Goal: Task Accomplishment & Management: Use online tool/utility

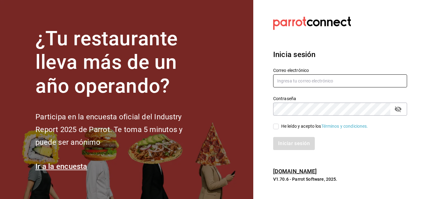
type input "[PERSON_NAME][EMAIL_ADDRESS][PERSON_NAME][DOMAIN_NAME]"
click at [274, 125] on input "He leído y acepto los Términos y condiciones." at bounding box center [276, 127] width 6 height 6
checkbox input "true"
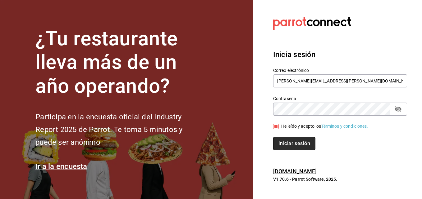
click at [291, 144] on button "Iniciar sesión" at bounding box center [294, 143] width 42 height 13
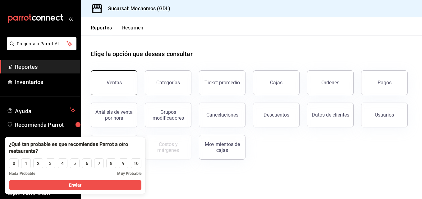
click at [122, 91] on button "Ventas" at bounding box center [114, 82] width 47 height 25
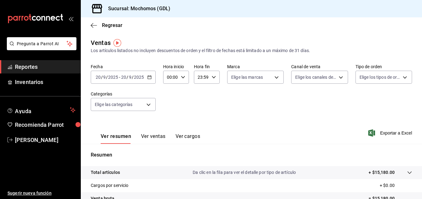
click at [150, 76] on icon "button" at bounding box center [149, 77] width 4 height 4
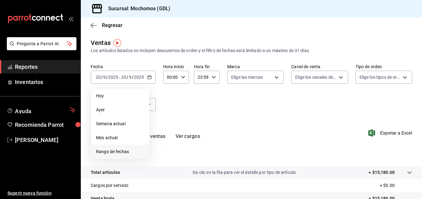
click at [122, 151] on span "Rango de fechas" at bounding box center [120, 152] width 48 height 7
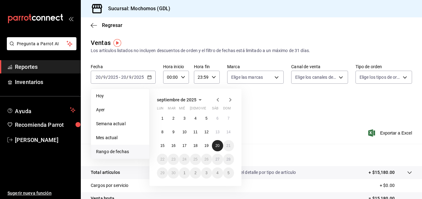
click at [217, 143] on button "20" at bounding box center [217, 145] width 11 height 11
click at [201, 146] on button "19" at bounding box center [206, 145] width 11 height 11
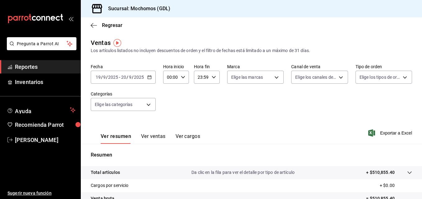
click at [185, 76] on div "00:00 Hora inicio" at bounding box center [176, 77] width 26 height 13
click at [169, 113] on span "05" at bounding box center [169, 112] width 3 height 5
type input "05:00"
click at [210, 77] on div at bounding box center [211, 99] width 422 height 199
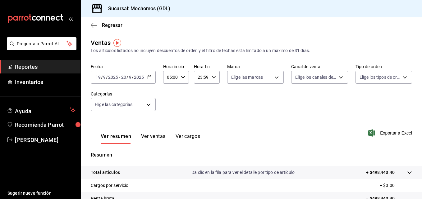
click at [211, 77] on icon "button" at bounding box center [213, 77] width 4 height 4
click at [201, 111] on button "04" at bounding box center [199, 114] width 10 height 12
type input "04:59"
click at [288, 110] on div at bounding box center [211, 99] width 422 height 199
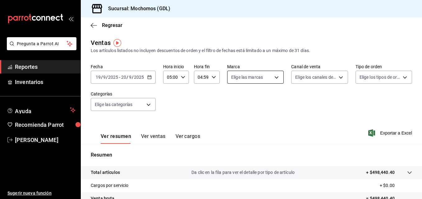
click at [271, 76] on body "Pregunta a Parrot AI Reportes Inventarios Ayuda Recomienda Parrot Maria Serrano…" at bounding box center [211, 99] width 422 height 199
click at [232, 124] on input "checkbox" at bounding box center [232, 122] width 6 height 6
checkbox input "true"
type input "36c25d4a-7cb0-456c-a434-e981d54830bc"
click at [326, 104] on div at bounding box center [211, 99] width 422 height 199
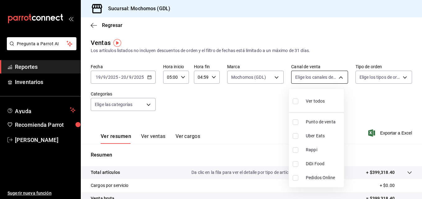
click at [338, 78] on body "Pregunta a Parrot AI Reportes Inventarios Ayuda Recomienda Parrot Maria Serrano…" at bounding box center [211, 99] width 422 height 199
click at [292, 101] on input "checkbox" at bounding box center [295, 102] width 6 height 6
checkbox input "true"
type input "PARROT,UBER_EATS,RAPPI,DIDI_FOOD,ONLINE"
checkbox input "true"
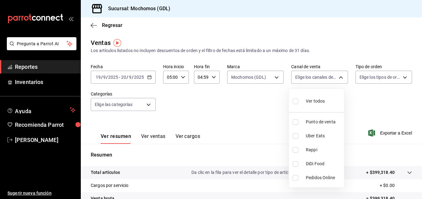
checkbox input "true"
drag, startPoint x: 397, startPoint y: 79, endPoint x: 400, endPoint y: 76, distance: 4.2
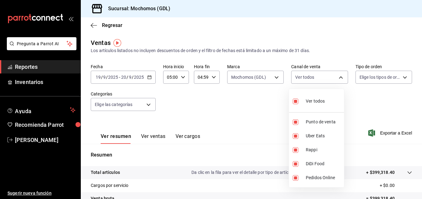
click at [400, 76] on div at bounding box center [211, 99] width 422 height 199
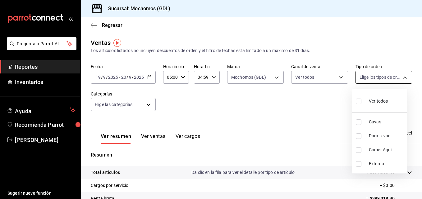
click at [401, 79] on body "Pregunta a Parrot AI Reportes Inventarios Ayuda Recomienda Parrot Maria Serrano…" at bounding box center [211, 99] width 422 height 199
click at [357, 101] on input "checkbox" at bounding box center [358, 102] width 6 height 6
checkbox input "true"
type input "c3d0baef-30c0-4718-9d76-caab43e27316,13c4cc4a-99d2-42c0-ba96-c3de8c08c13d,7b791…"
checkbox input "true"
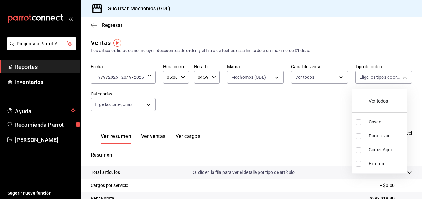
checkbox input "true"
click at [260, 116] on div at bounding box center [211, 99] width 422 height 199
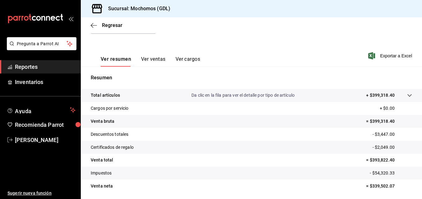
scroll to position [98, 0]
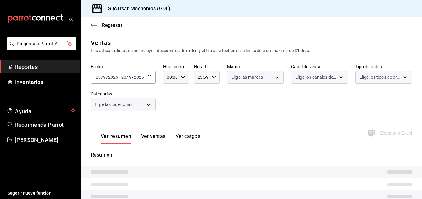
type input "05:00"
type input "04:59"
type input "36c25d4a-7cb0-456c-a434-e981d54830bc"
type input "PARROT,UBER_EATS,RAPPI,DIDI_FOOD,ONLINE"
type input "c3d0baef-30c0-4718-9d76-caab43e27316,13c4cc4a-99d2-42c0-ba96-c3de8c08c13d,7b791…"
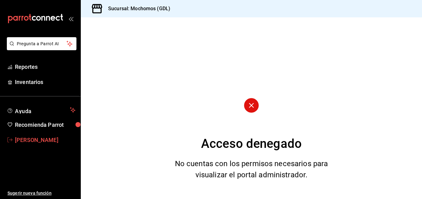
click at [38, 142] on span "[PERSON_NAME]" at bounding box center [45, 140] width 61 height 8
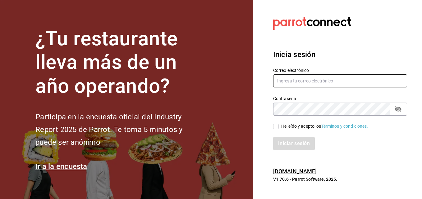
type input "[PERSON_NAME][EMAIL_ADDRESS][PERSON_NAME][DOMAIN_NAME]"
click at [278, 126] on input "He leído y acepto los Términos y condiciones." at bounding box center [276, 127] width 6 height 6
checkbox input "true"
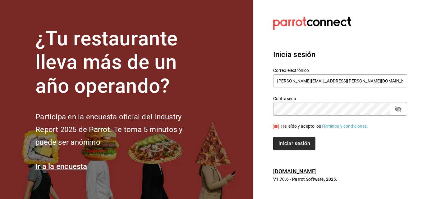
click at [293, 145] on button "Iniciar sesión" at bounding box center [294, 143] width 42 height 13
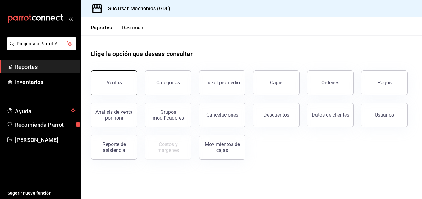
click at [131, 81] on button "Ventas" at bounding box center [114, 82] width 47 height 25
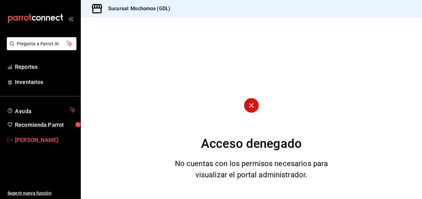
click at [32, 142] on span "[PERSON_NAME]" at bounding box center [45, 140] width 61 height 8
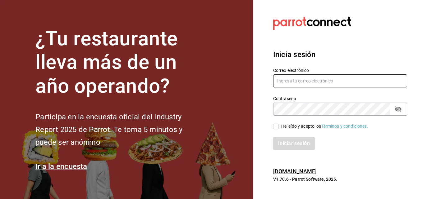
type input "maria.serrano@costeno.com"
click at [277, 125] on input "He leído y acepto los Términos y condiciones." at bounding box center [276, 127] width 6 height 6
checkbox input "true"
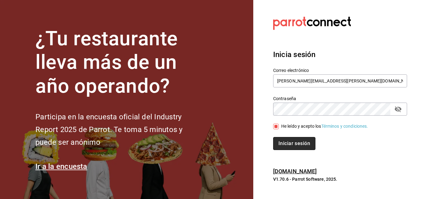
click at [288, 144] on button "Iniciar sesión" at bounding box center [294, 143] width 42 height 13
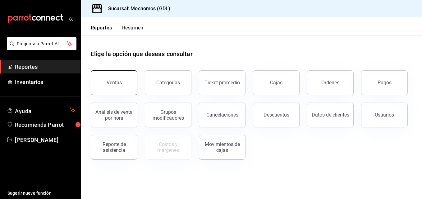
click at [119, 85] on div "Ventas" at bounding box center [113, 83] width 15 height 6
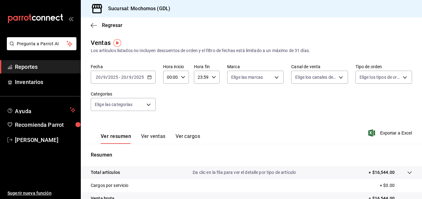
click at [150, 77] on icon "button" at bounding box center [149, 77] width 4 height 4
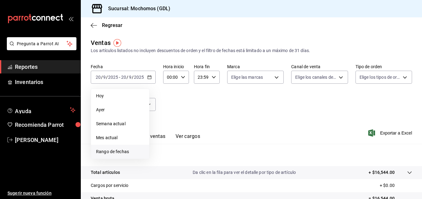
click at [117, 153] on span "Rango de fechas" at bounding box center [120, 152] width 48 height 7
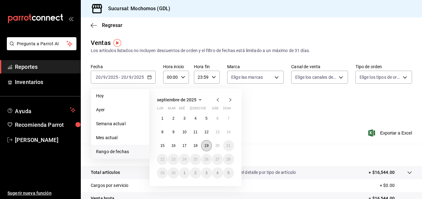
click at [204, 142] on button "19" at bounding box center [206, 145] width 11 height 11
click at [217, 146] on abbr "20" at bounding box center [217, 146] width 4 height 4
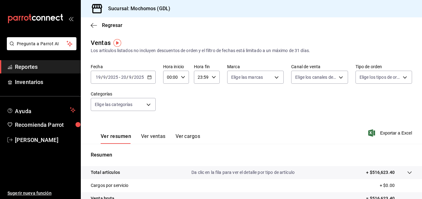
click at [184, 75] on icon "button" at bounding box center [183, 77] width 4 height 4
click at [169, 120] on span "05" at bounding box center [169, 120] width 3 height 5
type input "05:00"
click at [248, 110] on div at bounding box center [211, 99] width 422 height 199
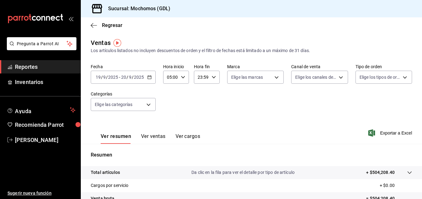
click at [212, 77] on \(Stroke\) "button" at bounding box center [214, 77] width 4 height 2
click at [200, 101] on span "04" at bounding box center [199, 102] width 3 height 5
type input "04:59"
drag, startPoint x: 262, startPoint y: 102, endPoint x: 274, endPoint y: 76, distance: 28.5
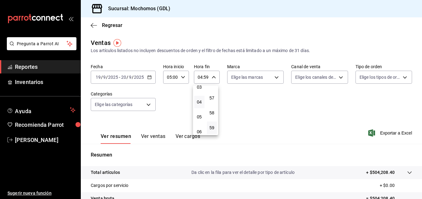
click at [274, 76] on div at bounding box center [211, 99] width 422 height 199
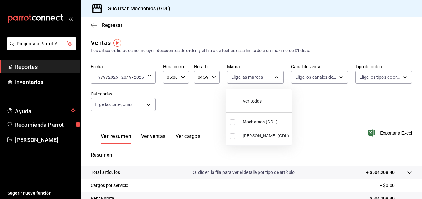
click at [274, 76] on body "Pregunta a Parrot AI Reportes Inventarios Ayuda Recomienda Parrot [PERSON_NAME]…" at bounding box center [211, 99] width 422 height 199
click at [231, 123] on input "checkbox" at bounding box center [232, 122] width 6 height 6
checkbox input "true"
type input "36c25d4a-7cb0-456c-a434-e981d54830bc"
click at [318, 108] on div at bounding box center [211, 99] width 422 height 199
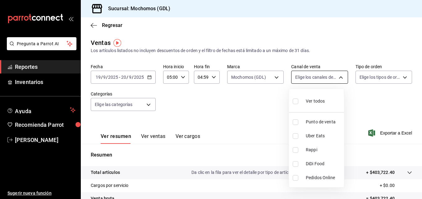
click at [338, 77] on body "Pregunta a Parrot AI Reportes Inventarios Ayuda Recomienda Parrot [PERSON_NAME]…" at bounding box center [211, 99] width 422 height 199
click at [294, 103] on input "checkbox" at bounding box center [295, 102] width 6 height 6
checkbox input "true"
type input "PARROT,UBER_EATS,RAPPI,DIDI_FOOD,ONLINE"
checkbox input "true"
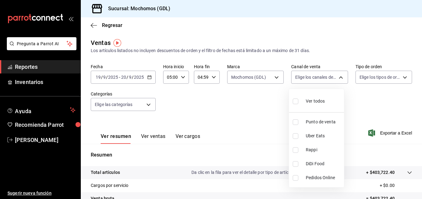
checkbox input "true"
click at [241, 119] on div at bounding box center [211, 99] width 422 height 199
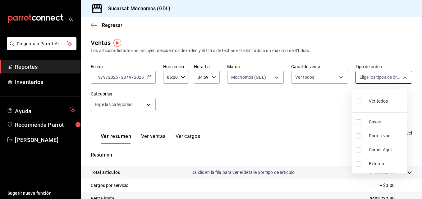
click at [401, 76] on body "Pregunta a Parrot AI Reportes Inventarios Ayuda Recomienda Parrot [PERSON_NAME]…" at bounding box center [211, 99] width 422 height 199
click at [360, 101] on input "checkbox" at bounding box center [358, 102] width 6 height 6
checkbox input "true"
type input "c3d0baef-30c0-4718-9d76-caab43e27316,13c4cc4a-99d2-42c0-ba96-c3de8c08c13d,7b791…"
checkbox input "true"
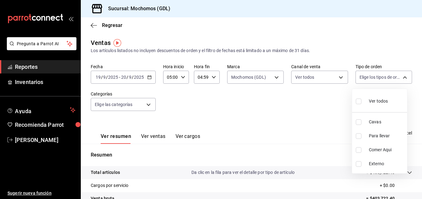
checkbox input "true"
click at [264, 120] on div at bounding box center [211, 99] width 422 height 199
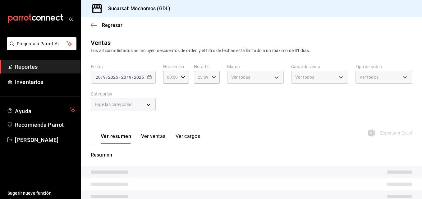
type input "05:00"
type input "04:59"
type input "36c25d4a-7cb0-456c-a434-e981d54830bc"
type input "PARROT,UBER_EATS,RAPPI,DIDI_FOOD,ONLINE"
type input "c3d0baef-30c0-4718-9d76-caab43e27316,13c4cc4a-99d2-42c0-ba96-c3de8c08c13d,7b791…"
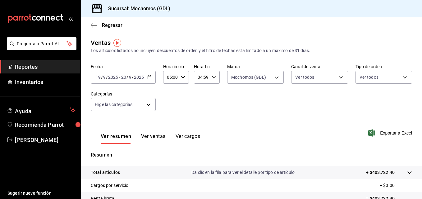
scroll to position [98, 0]
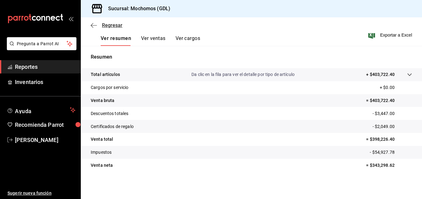
click at [91, 26] on icon "button" at bounding box center [94, 26] width 6 height 6
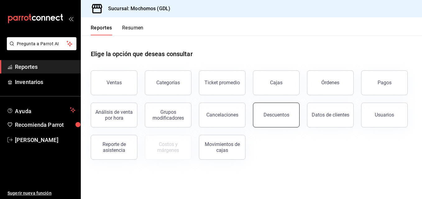
click at [274, 113] on div "Descuentos" at bounding box center [276, 115] width 26 height 6
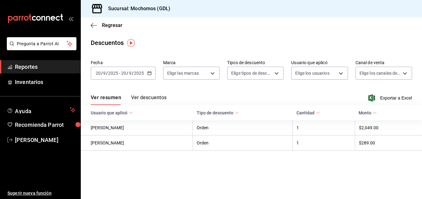
click at [149, 74] on icon "button" at bounding box center [149, 73] width 4 height 4
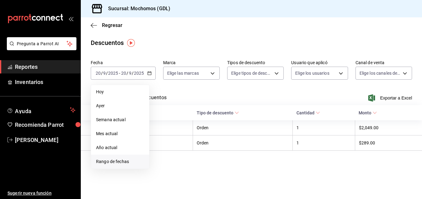
click at [121, 162] on span "Rango de fechas" at bounding box center [120, 162] width 48 height 7
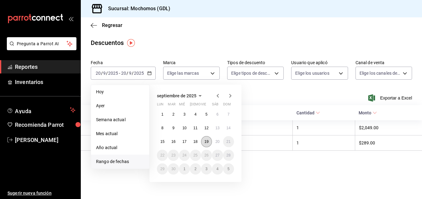
click at [206, 139] on button "19" at bounding box center [206, 141] width 11 height 11
click at [217, 141] on abbr "20" at bounding box center [217, 142] width 4 height 4
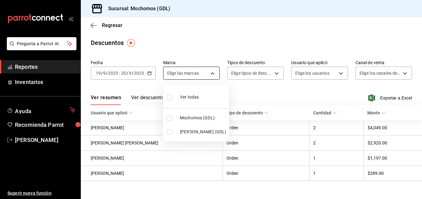
click at [213, 72] on body "Pregunta a Parrot AI Reportes Inventarios Ayuda Recomienda Parrot [PERSON_NAME]…" at bounding box center [211, 99] width 422 height 199
click at [171, 119] on input "checkbox" at bounding box center [170, 118] width 6 height 6
checkbox input "true"
type input "36c25d4a-7cb0-456c-a434-e981d54830bc"
click at [278, 74] on div at bounding box center [211, 99] width 422 height 199
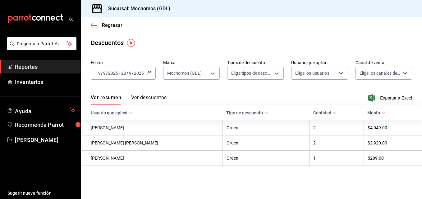
click at [278, 74] on div at bounding box center [211, 99] width 422 height 199
click at [277, 72] on body "Pregunta a Parrot AI Reportes Inventarios Ayuda Recomienda Parrot [PERSON_NAME]…" at bounding box center [211, 99] width 422 height 199
click at [234, 94] on input "checkbox" at bounding box center [235, 94] width 6 height 6
checkbox input "true"
type input "ORDER"
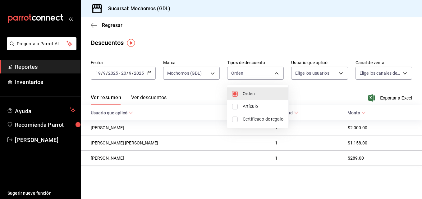
click at [234, 105] on input "checkbox" at bounding box center [235, 107] width 6 height 6
checkbox input "true"
type input "ORDER,ORDER_ITEM"
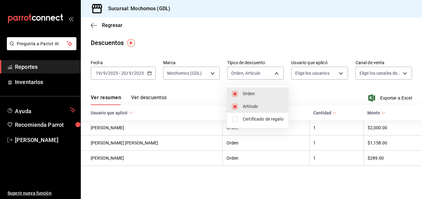
click at [235, 119] on input "checkbox" at bounding box center [235, 120] width 6 height 6
checkbox input "true"
type input "ORDER,ORDER_ITEM,CARD_REWARD"
click at [340, 74] on div at bounding box center [211, 99] width 422 height 199
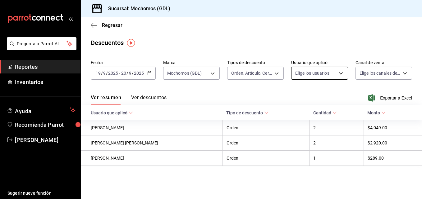
click at [340, 73] on body "Pregunta a Parrot AI Reportes Inventarios Ayuda Recomienda Parrot [PERSON_NAME]…" at bounding box center [211, 99] width 422 height 199
type input "97c62353-bc82-4f62-acd2-d755ae6a3eb6,fc0596b4-0e11-447e-a227-d65486ac9436,7ecc6…"
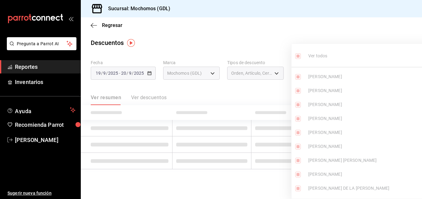
click at [298, 55] on input "checkbox" at bounding box center [298, 56] width 6 height 6
checkbox input "false"
click at [298, 55] on ul "Ver todos [PERSON_NAME] [PERSON_NAME] [PERSON_NAME] GETZEMANI [PERSON_NAME] [PE…" at bounding box center [368, 121] width 155 height 155
checkbox input "false"
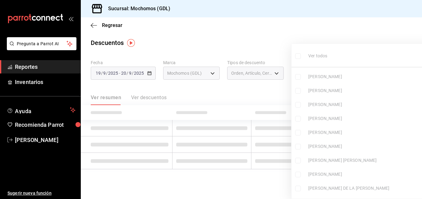
checkbox input "false"
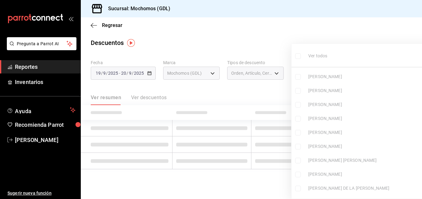
checkbox input "false"
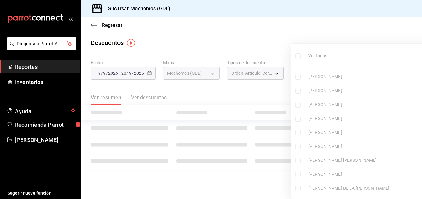
checkbox input "false"
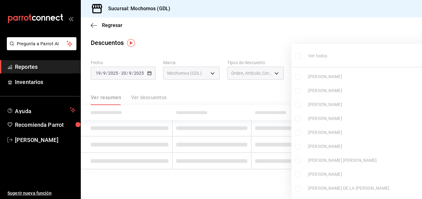
checkbox input "false"
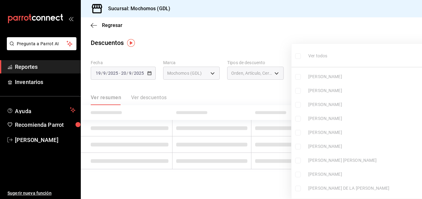
checkbox input "false"
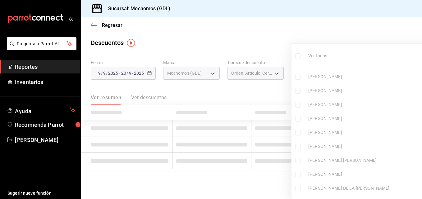
checkbox input "false"
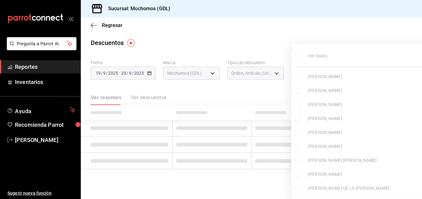
checkbox input "false"
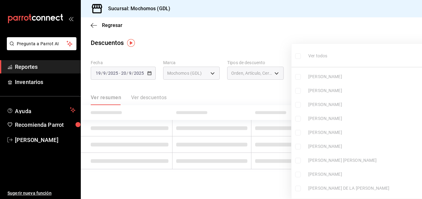
checkbox input "false"
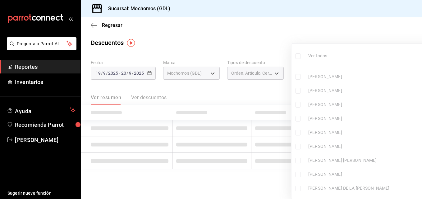
checkbox input "false"
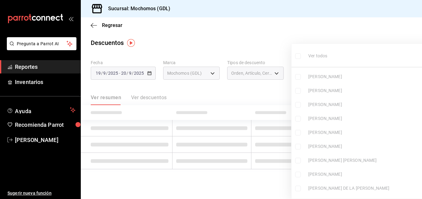
checkbox input "false"
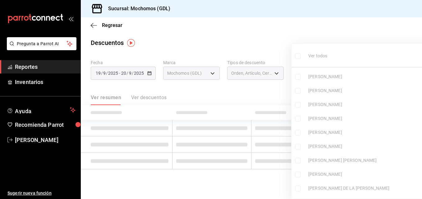
checkbox input "false"
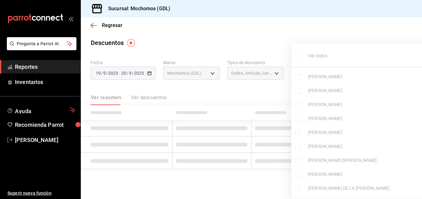
checkbox input "false"
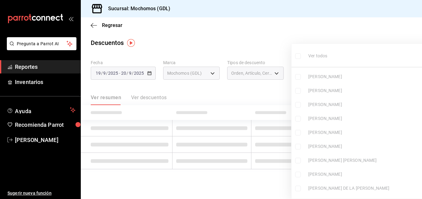
checkbox input "false"
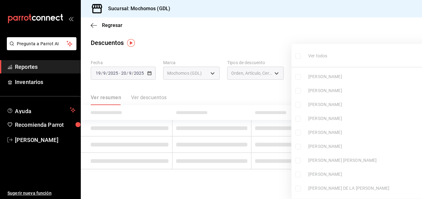
checkbox input "false"
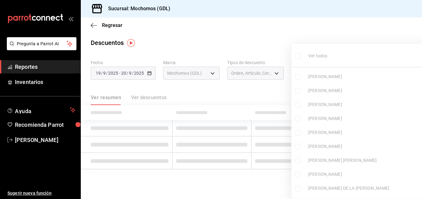
checkbox input "false"
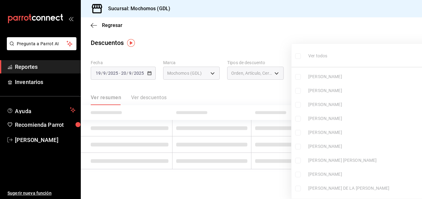
checkbox input "false"
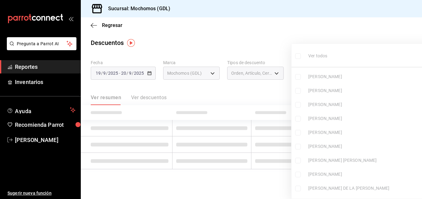
checkbox input "false"
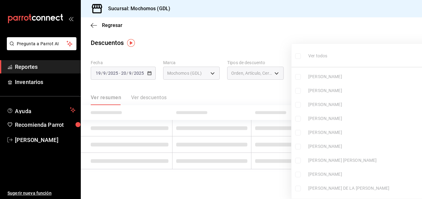
checkbox input "false"
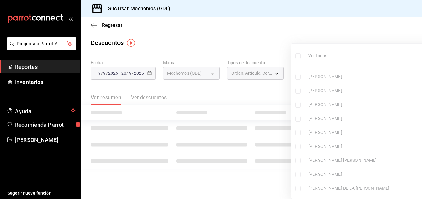
checkbox input "false"
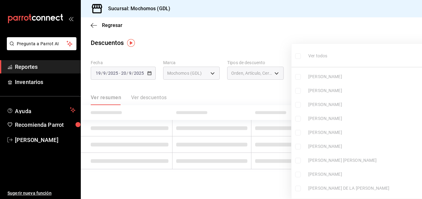
checkbox input "false"
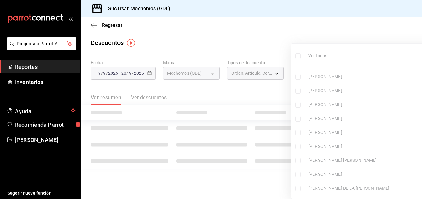
checkbox input "false"
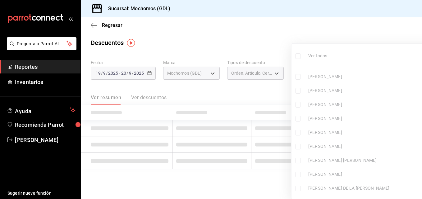
checkbox input "false"
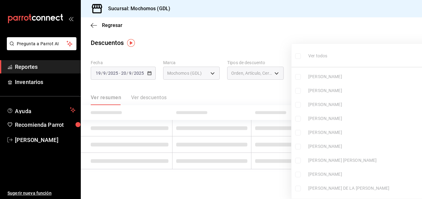
checkbox input "false"
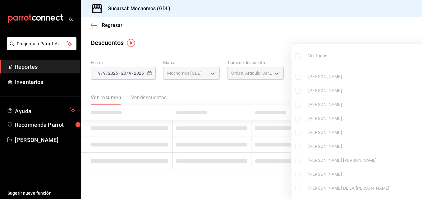
checkbox input "false"
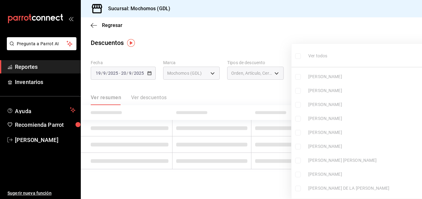
checkbox input "false"
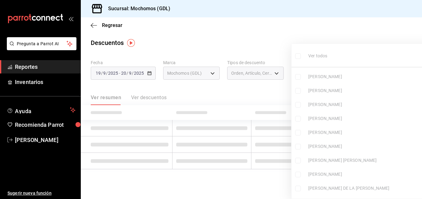
checkbox input "false"
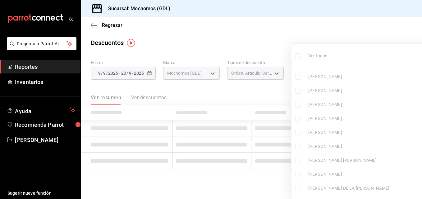
checkbox input "false"
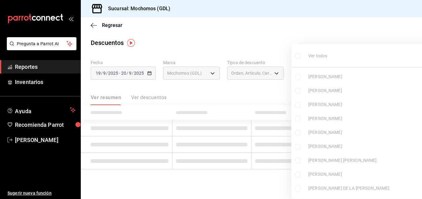
checkbox input "false"
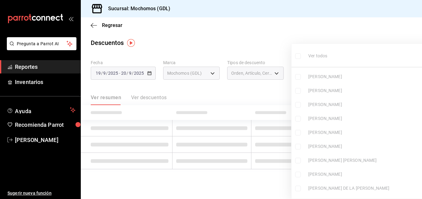
checkbox input "false"
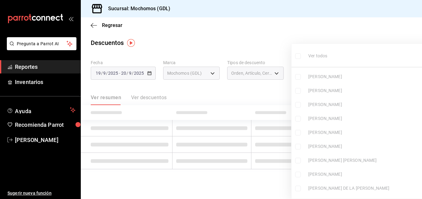
checkbox input "false"
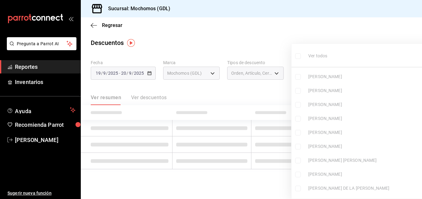
checkbox input "false"
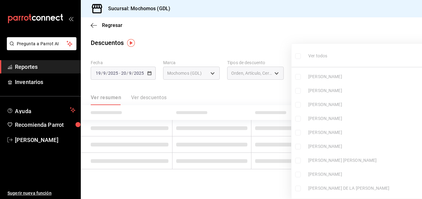
checkbox input "false"
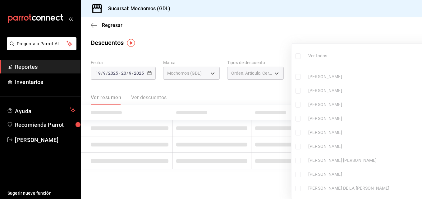
checkbox input "false"
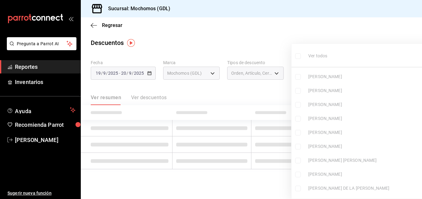
checkbox input "false"
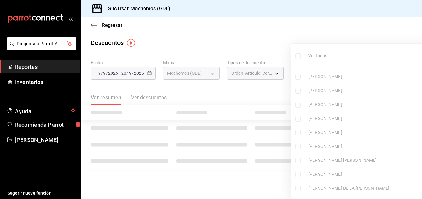
checkbox input "false"
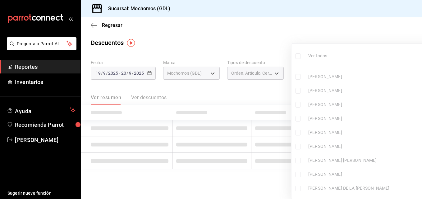
checkbox input "false"
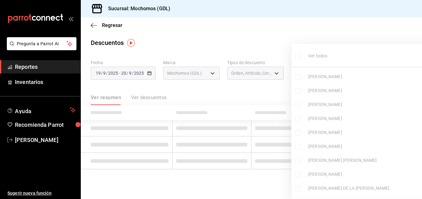
checkbox input "false"
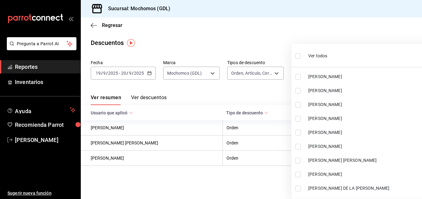
click at [316, 53] on span "Ver todos" at bounding box center [317, 56] width 19 height 7
click at [263, 25] on div at bounding box center [211, 99] width 422 height 199
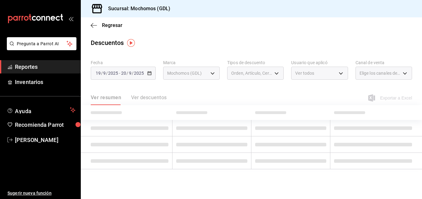
click at [263, 25] on div at bounding box center [211, 99] width 422 height 199
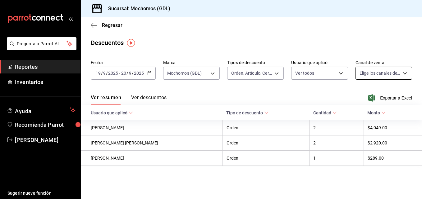
click at [407, 73] on body "Pregunta a Parrot AI Reportes Inventarios Ayuda Recomienda Parrot [PERSON_NAME]…" at bounding box center [211, 99] width 422 height 199
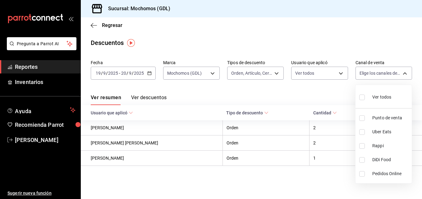
click at [362, 97] on input "checkbox" at bounding box center [362, 98] width 6 height 6
click at [300, 94] on div at bounding box center [211, 99] width 422 height 199
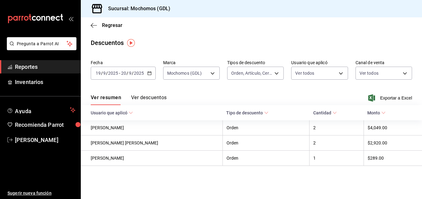
click at [158, 95] on button "Ver descuentos" at bounding box center [148, 100] width 35 height 11
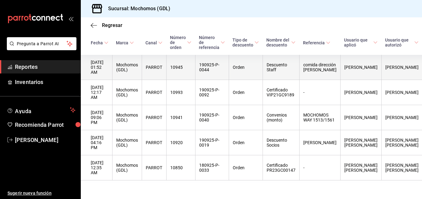
scroll to position [75, 0]
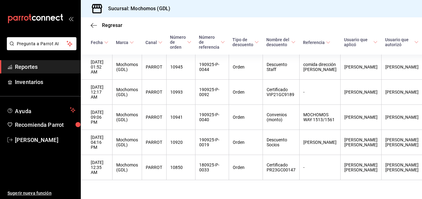
click at [88, 24] on div "Regresar" at bounding box center [251, 25] width 341 height 16
click at [93, 24] on icon "button" at bounding box center [92, 25] width 2 height 5
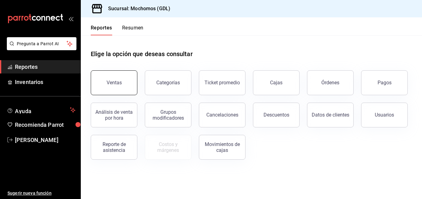
click at [122, 86] on button "Ventas" at bounding box center [114, 82] width 47 height 25
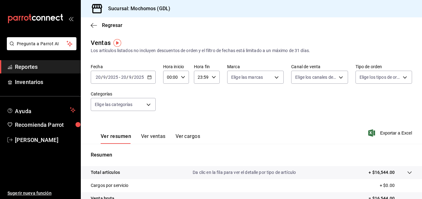
click at [150, 76] on \(Stroke\) "button" at bounding box center [149, 77] width 4 height 3
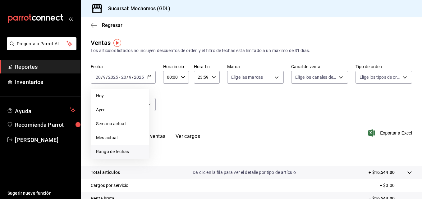
click at [112, 153] on span "Rango de fechas" at bounding box center [120, 152] width 48 height 7
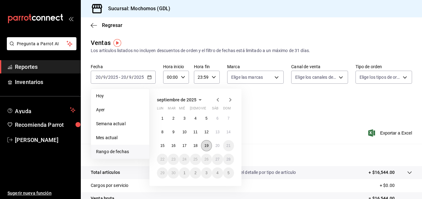
click at [208, 147] on abbr "19" at bounding box center [206, 146] width 4 height 4
click at [215, 148] on button "20" at bounding box center [217, 145] width 11 height 11
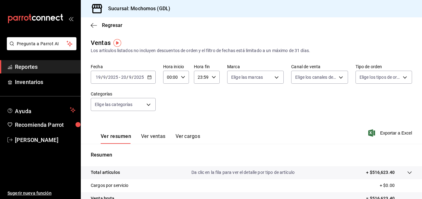
click at [185, 75] on div "00:00 Hora inicio" at bounding box center [176, 77] width 26 height 13
click at [169, 95] on span "05" at bounding box center [169, 95] width 3 height 5
click at [212, 76] on div at bounding box center [211, 99] width 422 height 199
click at [212, 76] on icon "button" at bounding box center [213, 77] width 4 height 4
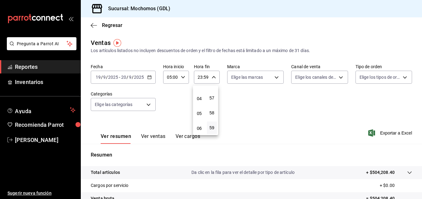
scroll to position [46, 0]
click at [198, 108] on span "04" at bounding box center [199, 106] width 3 height 5
drag, startPoint x: 254, startPoint y: 99, endPoint x: 275, endPoint y: 77, distance: 30.5
click at [275, 77] on div at bounding box center [211, 99] width 422 height 199
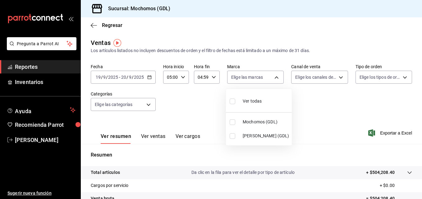
click at [275, 77] on body "Pregunta a Parrot AI Reportes Inventarios Ayuda Recomienda Parrot [PERSON_NAME]…" at bounding box center [211, 99] width 422 height 199
click at [233, 122] on input "checkbox" at bounding box center [232, 122] width 6 height 6
click at [334, 75] on div at bounding box center [211, 99] width 422 height 199
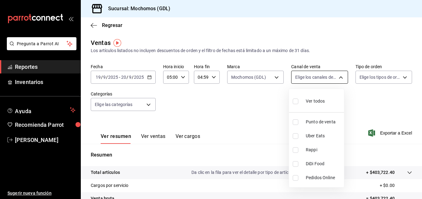
click at [337, 79] on body "Pregunta a Parrot AI Reportes Inventarios Ayuda Recomienda Parrot [PERSON_NAME]…" at bounding box center [211, 99] width 422 height 199
click at [295, 100] on input "checkbox" at bounding box center [295, 102] width 6 height 6
click at [398, 75] on div at bounding box center [211, 99] width 422 height 199
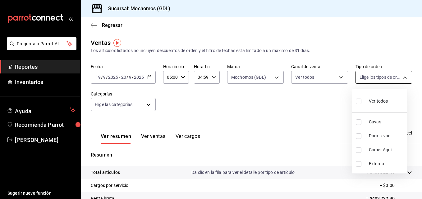
click at [401, 78] on body "Pregunta a Parrot AI Reportes Inventarios Ayuda Recomienda Parrot [PERSON_NAME]…" at bounding box center [211, 99] width 422 height 199
click at [359, 100] on input "checkbox" at bounding box center [358, 102] width 6 height 6
click at [286, 117] on div at bounding box center [211, 99] width 422 height 199
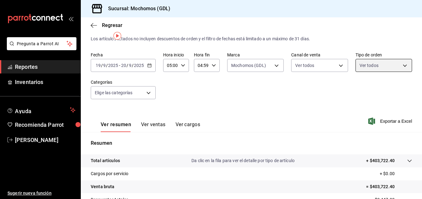
scroll to position [3, 0]
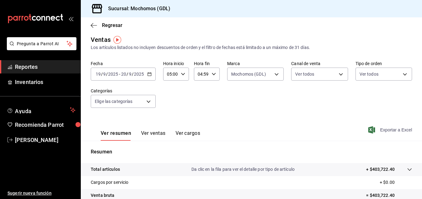
click at [384, 131] on span "Exportar a Excel" at bounding box center [390, 129] width 43 height 7
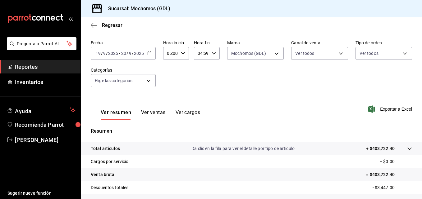
scroll to position [0, 0]
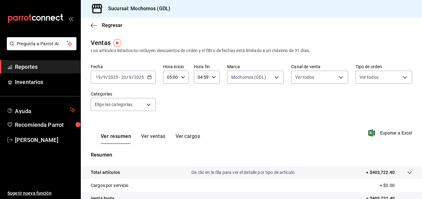
click at [240, 28] on div "Regresar" at bounding box center [251, 25] width 341 height 16
click at [150, 79] on icon "button" at bounding box center [149, 77] width 4 height 4
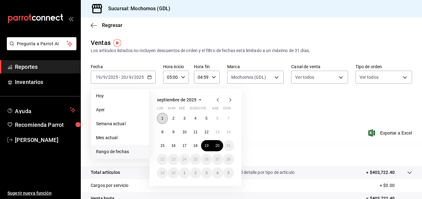
click at [162, 119] on abbr "1" at bounding box center [162, 118] width 2 height 4
click at [217, 146] on abbr "20" at bounding box center [217, 146] width 4 height 4
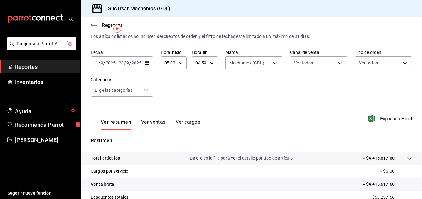
scroll to position [14, 0]
click at [382, 119] on span "Exportar a Excel" at bounding box center [390, 118] width 43 height 7
